Goal: Transaction & Acquisition: Purchase product/service

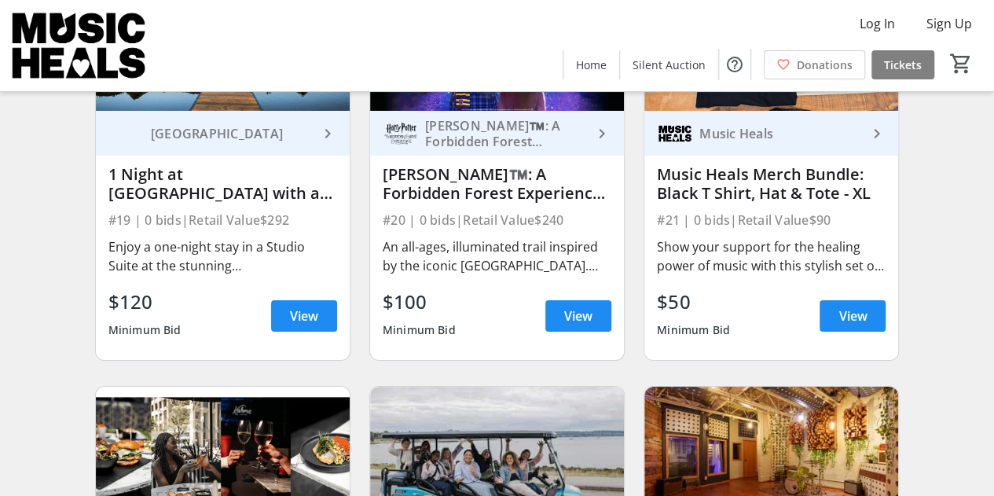
scroll to position [2827, 0]
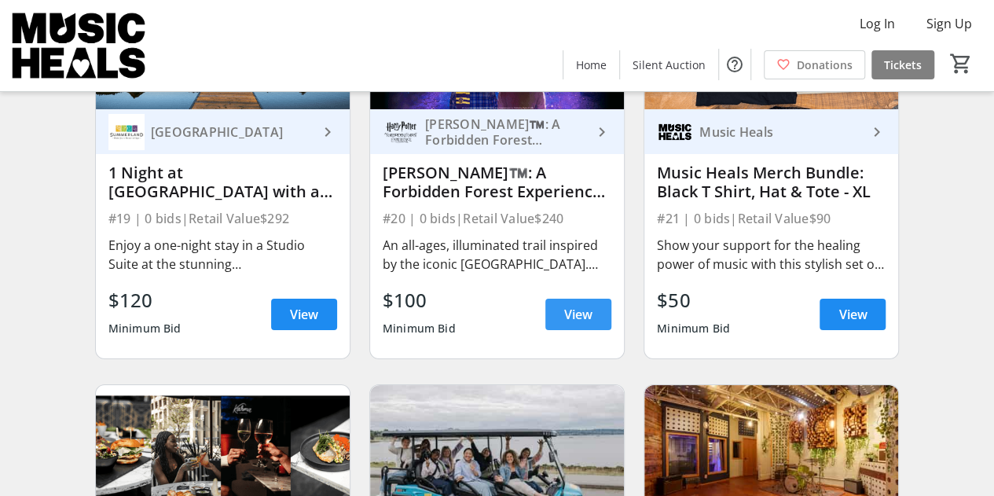
click at [584, 320] on span "View" at bounding box center [578, 314] width 28 height 19
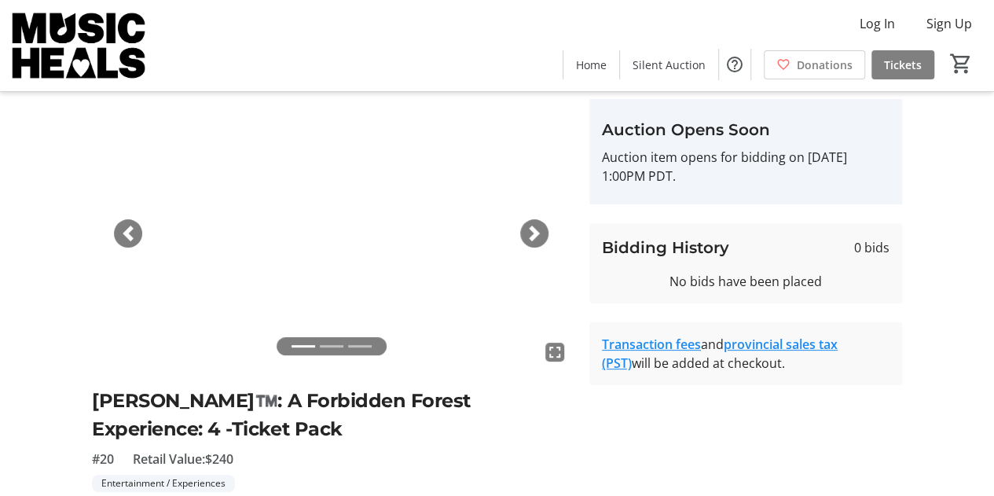
scroll to position [48, 0]
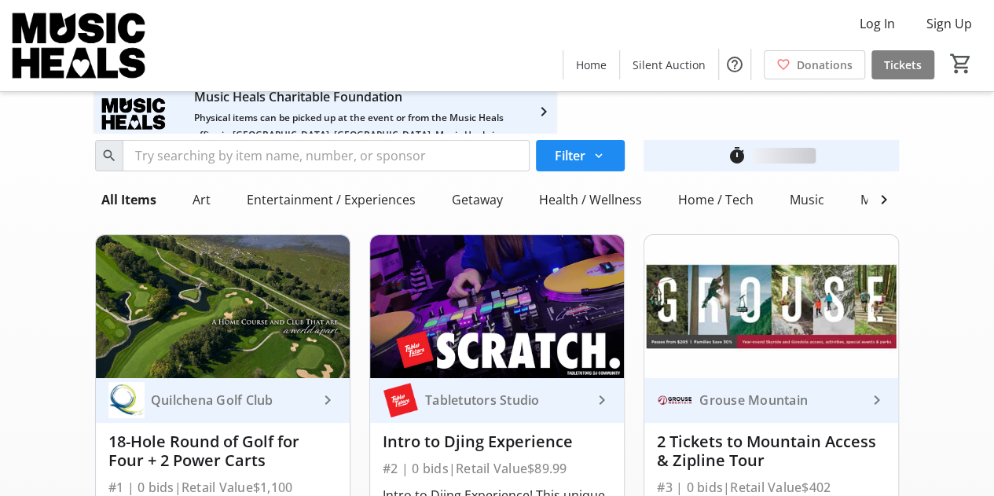
scroll to position [2827, 0]
